Goal: Information Seeking & Learning: Check status

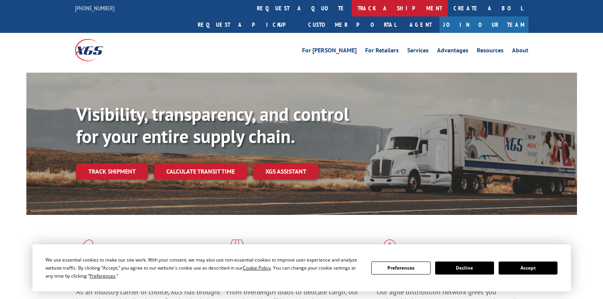
click at [352, 10] on link "track a shipment" at bounding box center [400, 8] width 96 height 16
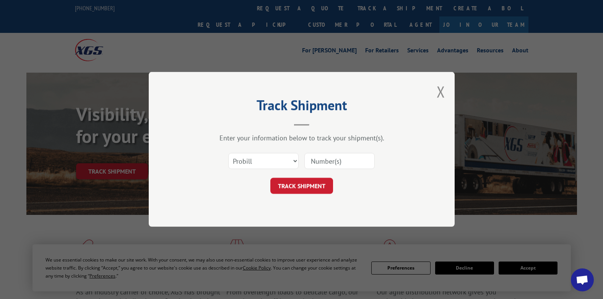
click at [331, 163] on input at bounding box center [339, 161] width 70 height 16
paste input "17636706"
type input "17636706"
click at [313, 183] on button "TRACK SHIPMENT" at bounding box center [301, 186] width 63 height 16
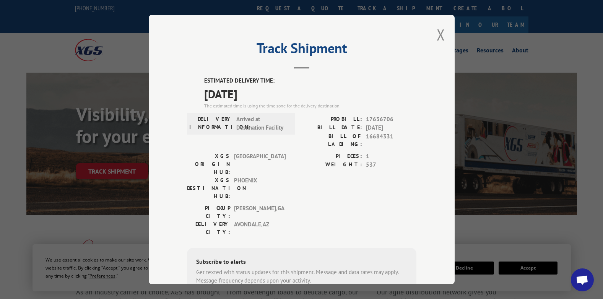
click at [433, 37] on div "Track Shipment ESTIMATED DELIVERY TIME: 10/02/2025 The estimated time is using …" at bounding box center [302, 149] width 306 height 269
click at [438, 36] on button "Close modal" at bounding box center [441, 34] width 8 height 20
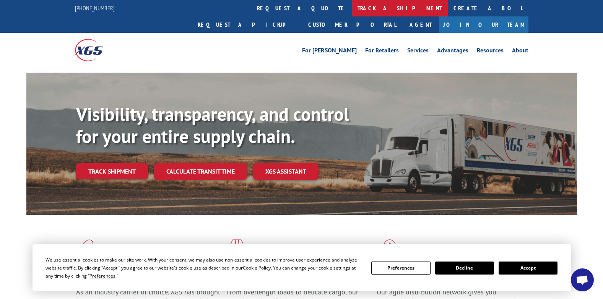
click at [352, 8] on link "track a shipment" at bounding box center [400, 8] width 96 height 16
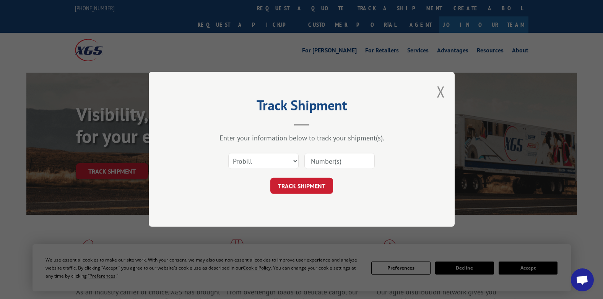
click at [311, 158] on input at bounding box center [339, 161] width 70 height 16
paste input "17523311"
type input "17523311"
click at [294, 185] on button "TRACK SHIPMENT" at bounding box center [301, 186] width 63 height 16
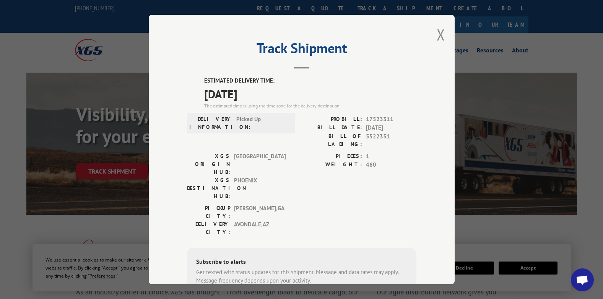
click at [443, 34] on div "Track Shipment ESTIMATED DELIVERY TIME: [DATE] The estimated time is using the …" at bounding box center [302, 149] width 306 height 269
click at [438, 34] on button "Close modal" at bounding box center [441, 34] width 8 height 20
